Goal: Navigation & Orientation: Find specific page/section

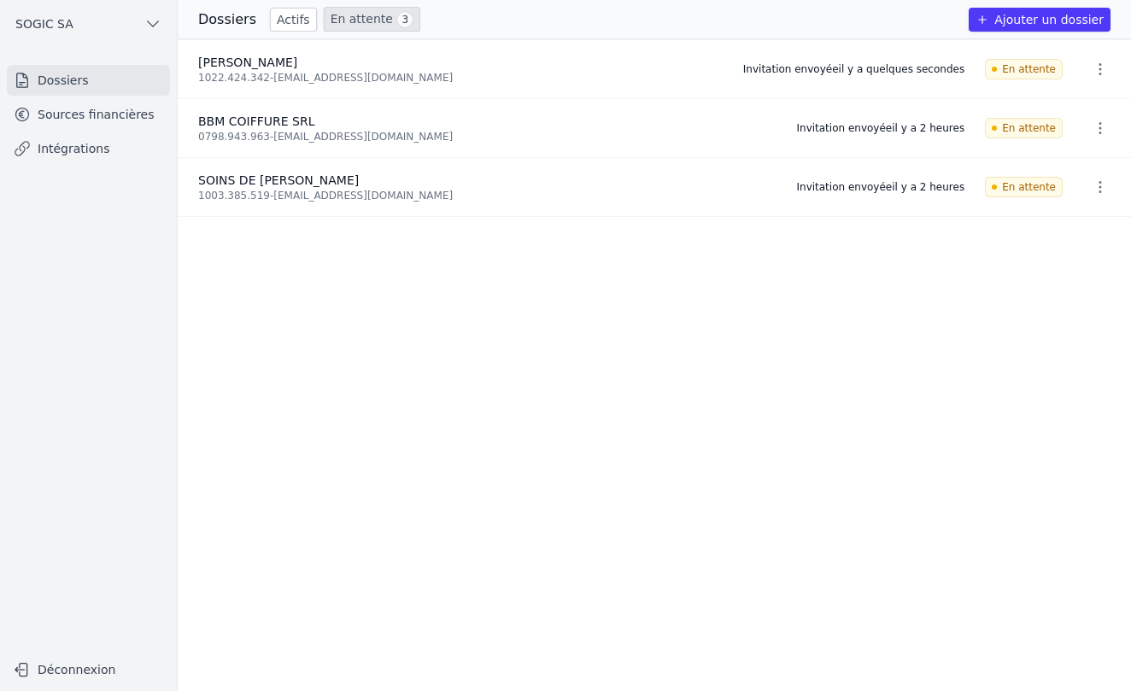
click at [70, 122] on link "Sources financières" at bounding box center [88, 114] width 163 height 31
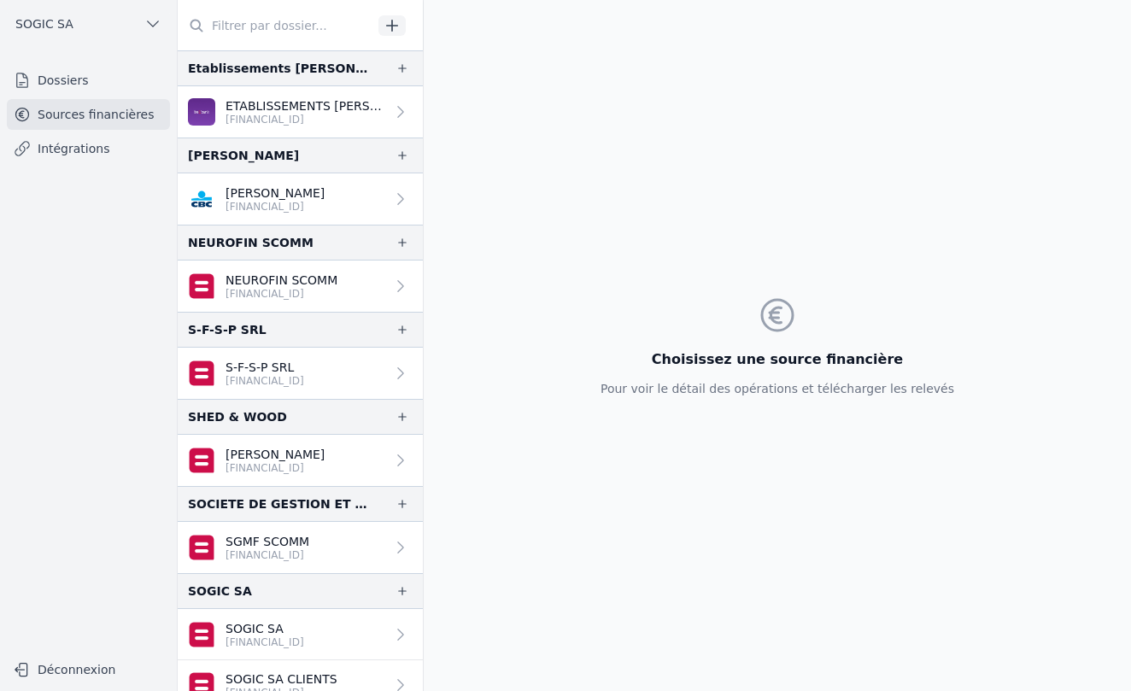
click at [77, 80] on link "Dossiers" at bounding box center [88, 80] width 163 height 31
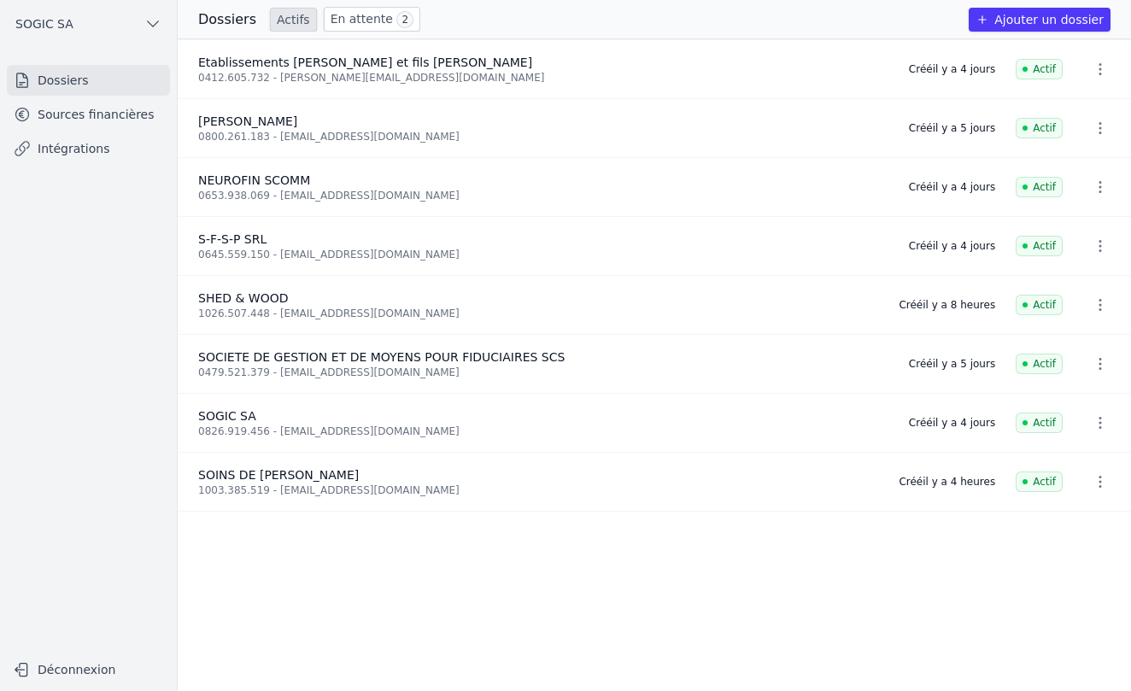
click at [365, 19] on link "En attente 2" at bounding box center [372, 19] width 96 height 25
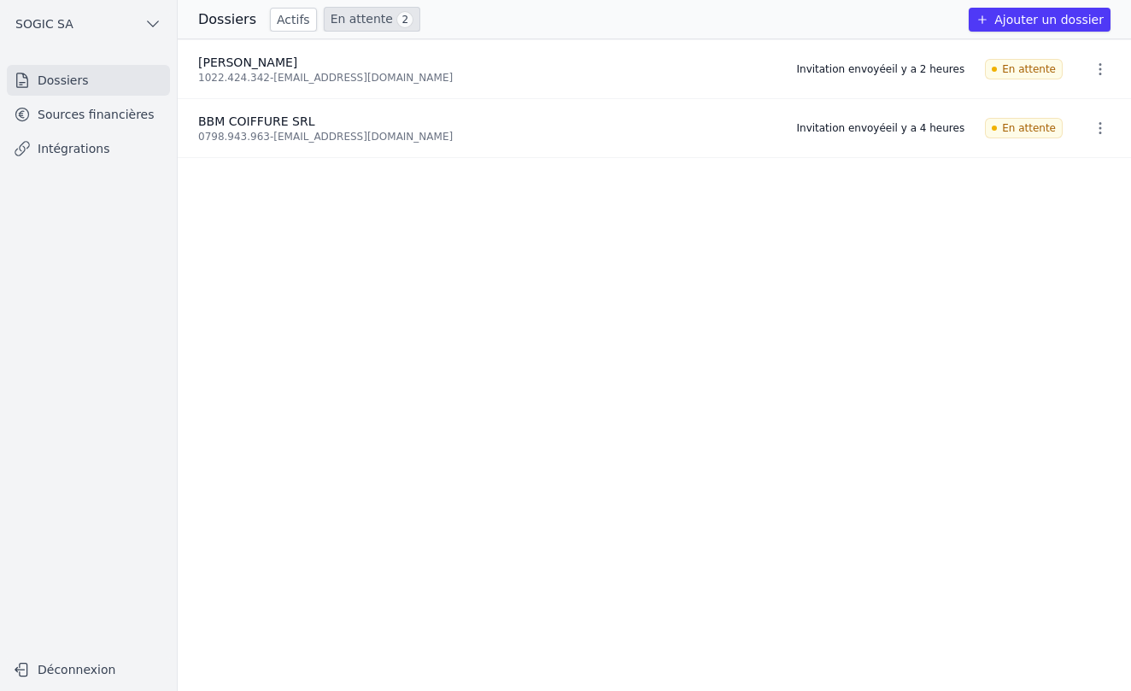
click at [98, 126] on link "Sources financières" at bounding box center [88, 114] width 163 height 31
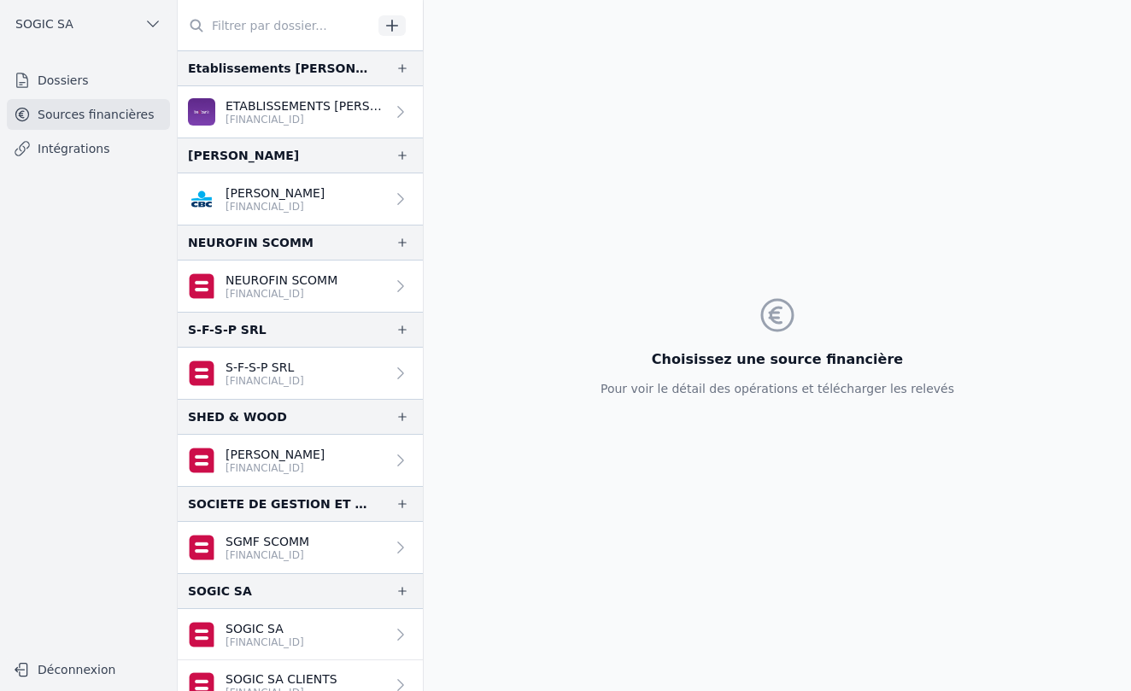
click at [89, 144] on link "Intégrations" at bounding box center [88, 148] width 163 height 31
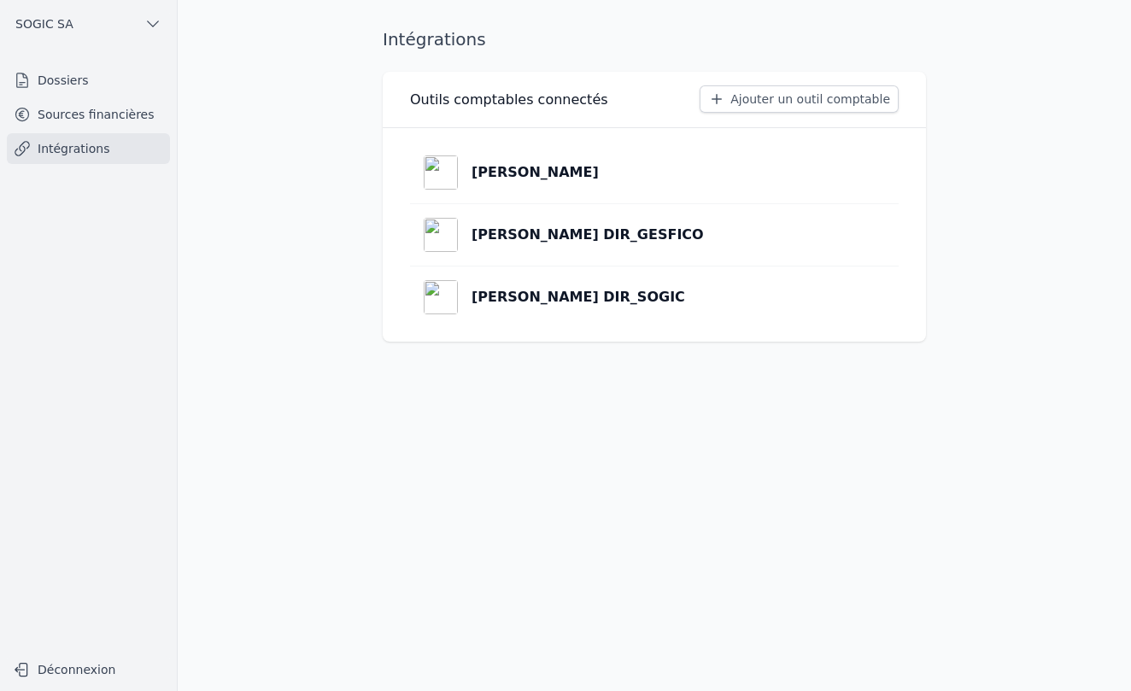
click at [519, 174] on p "[PERSON_NAME]" at bounding box center [534, 172] width 127 height 20
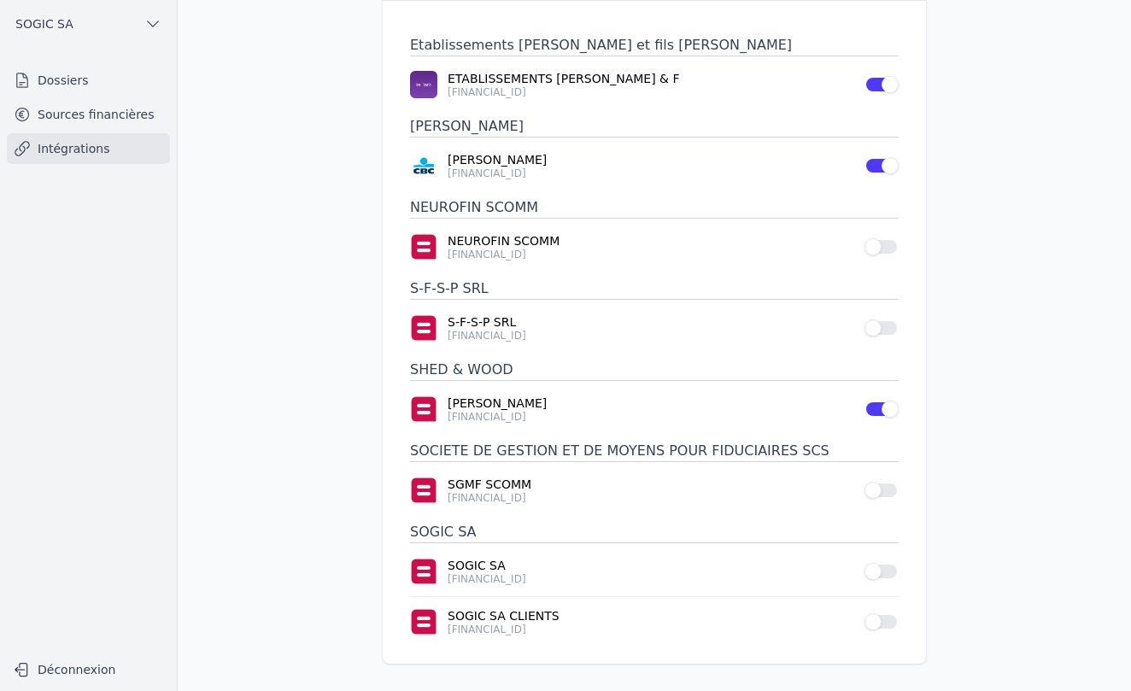
scroll to position [123, 0]
click at [74, 82] on link "Dossiers" at bounding box center [88, 80] width 163 height 31
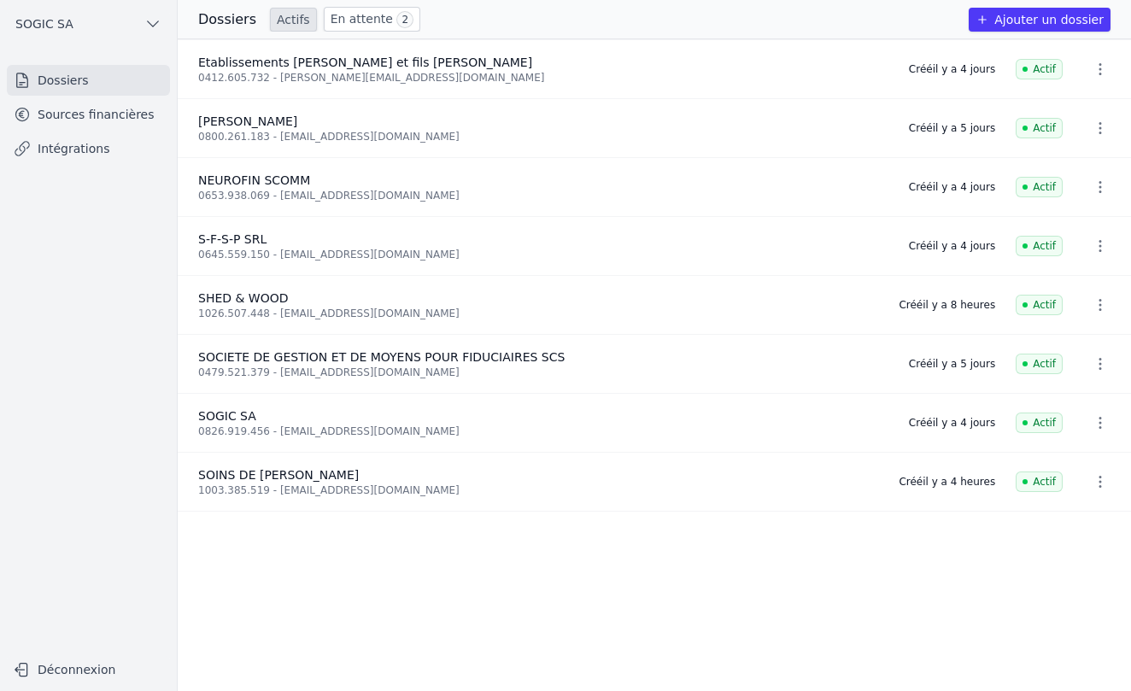
click at [75, 115] on link "Sources financières" at bounding box center [88, 114] width 163 height 31
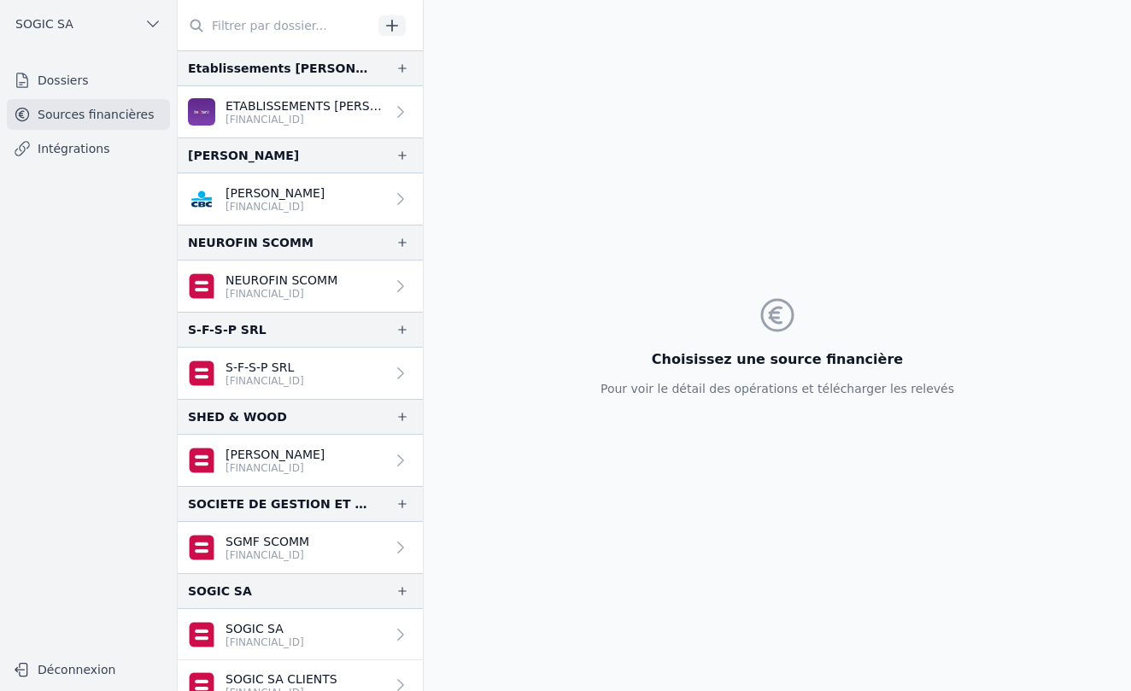
click at [67, 85] on link "Dossiers" at bounding box center [88, 80] width 163 height 31
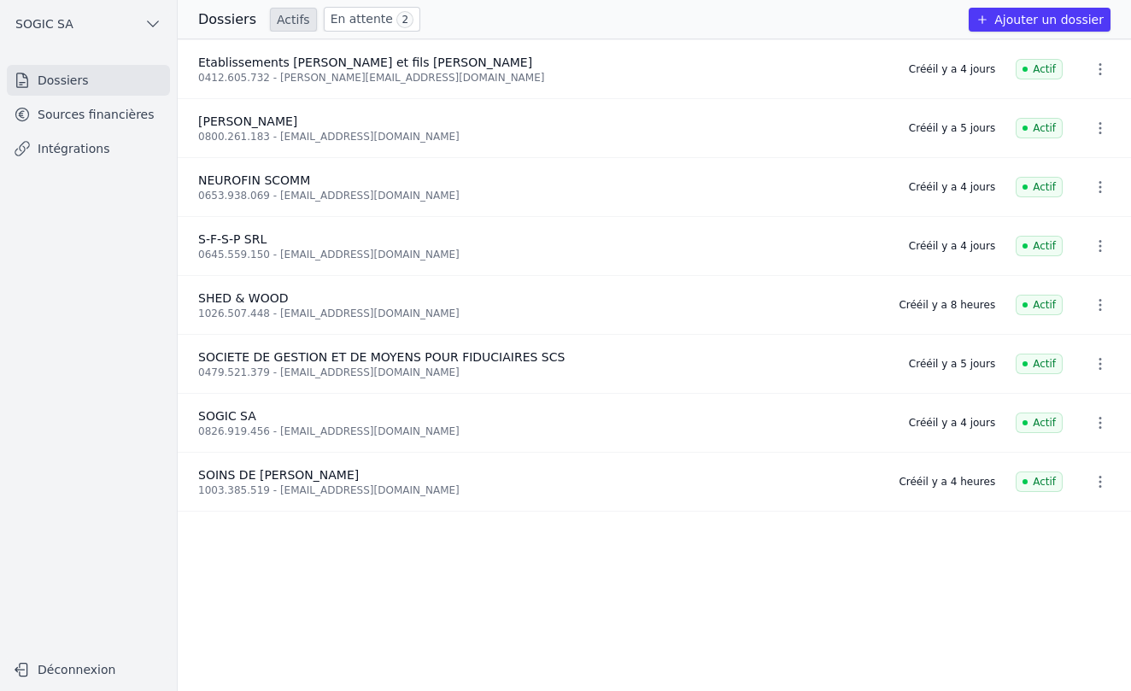
click at [376, 18] on link "En attente 2" at bounding box center [372, 19] width 96 height 25
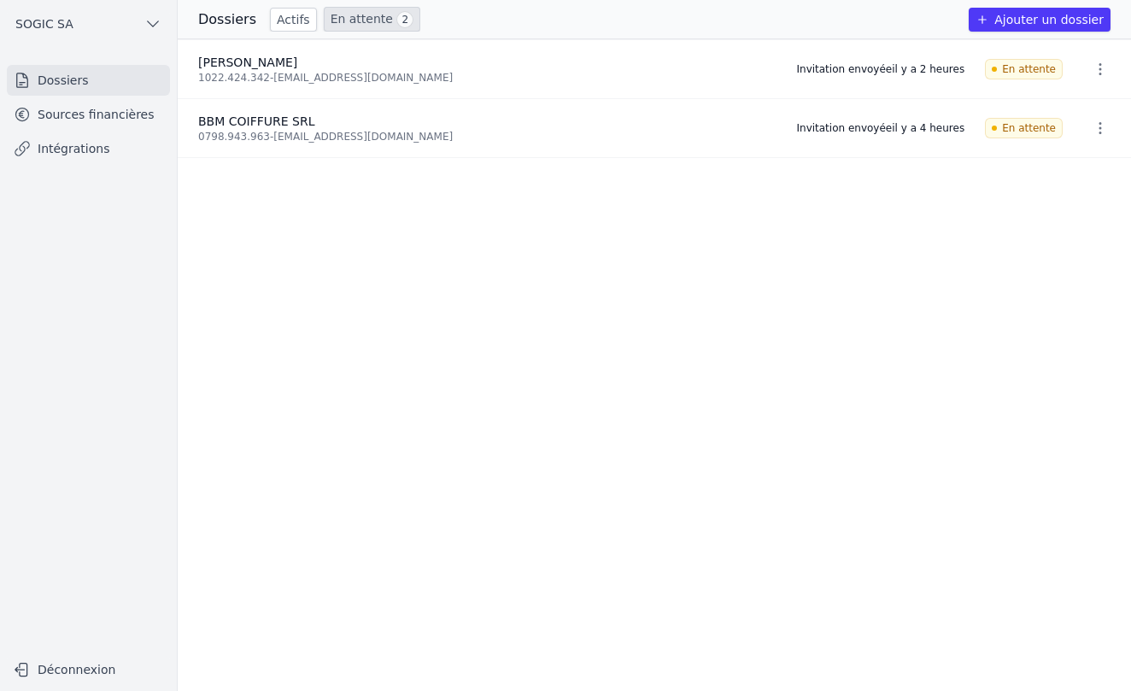
click at [110, 120] on link "Sources financières" at bounding box center [88, 114] width 163 height 31
